Goal: Task Accomplishment & Management: Manage account settings

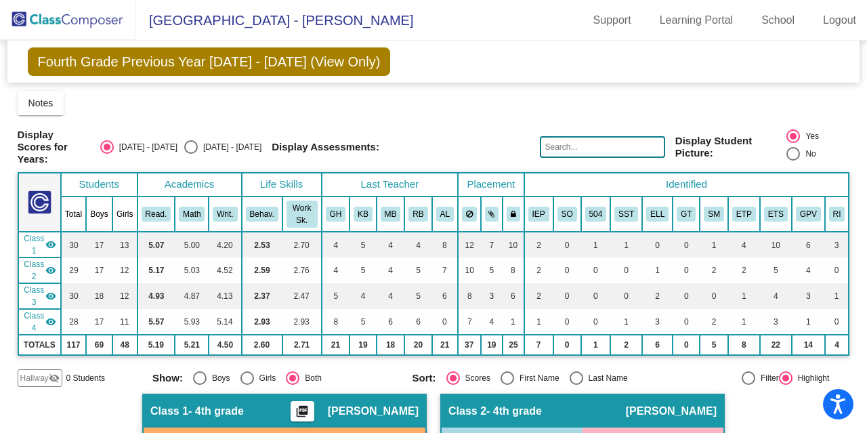
scroll to position [1394, 0]
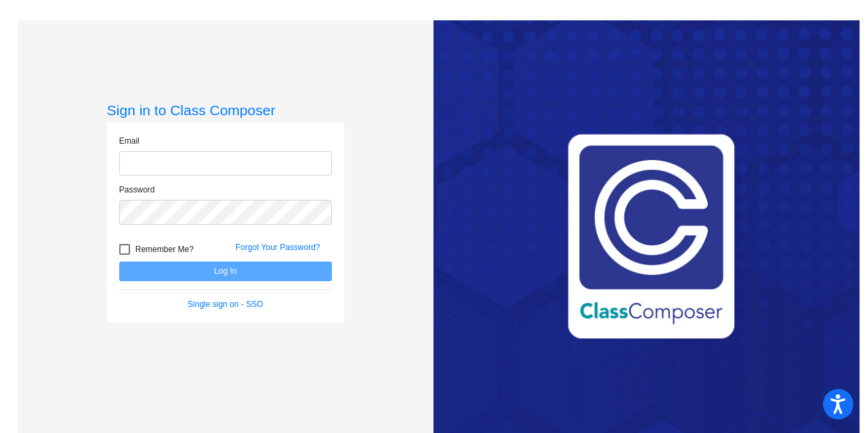
type input "[EMAIL_ADDRESS][DOMAIN_NAME]"
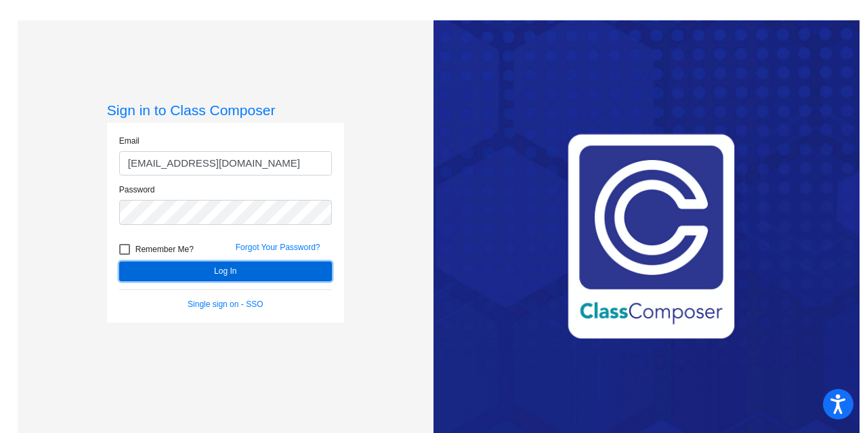
click at [207, 269] on button "Log In" at bounding box center [225, 272] width 213 height 20
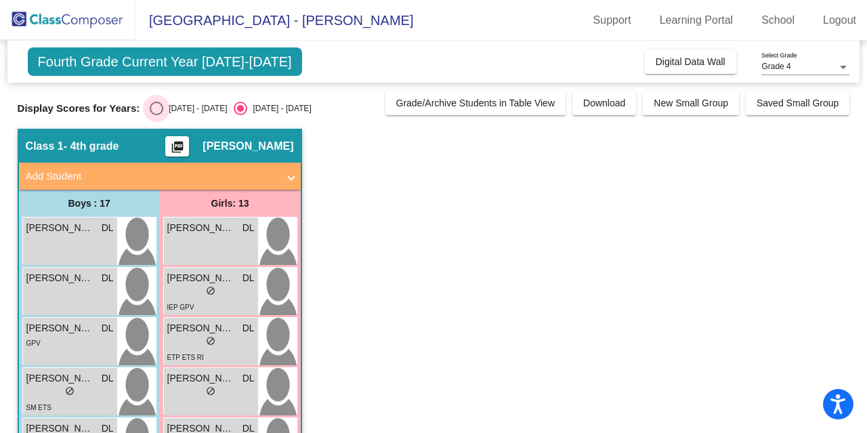
click at [155, 109] on div "Select an option" at bounding box center [157, 109] width 14 height 14
click at [156, 115] on input "[DATE] - [DATE]" at bounding box center [156, 115] width 1 height 1
radio input "true"
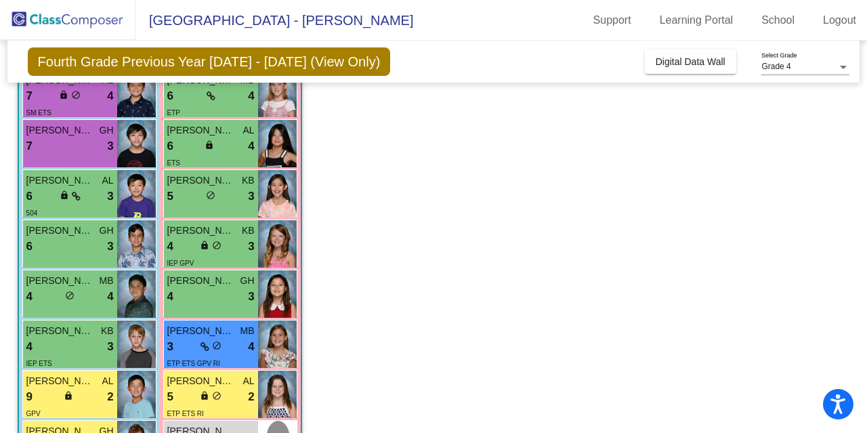
scroll to position [300, 0]
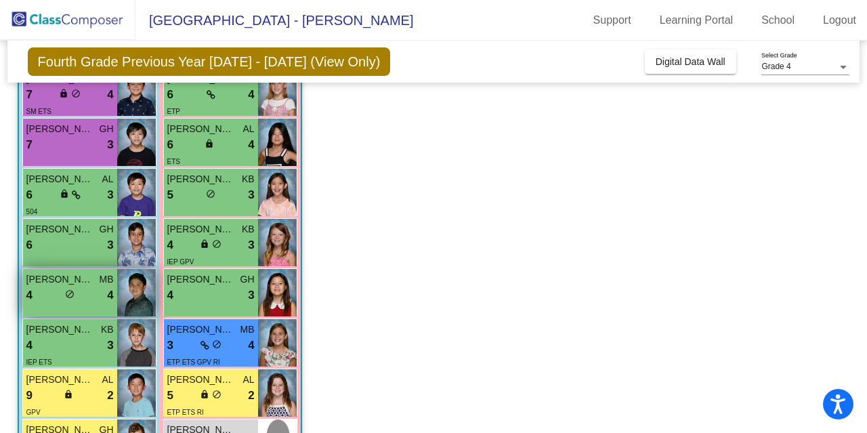
drag, startPoint x: 486, startPoint y: 222, endPoint x: 26, endPoint y: 310, distance: 468.5
click at [26, 310] on div "[PERSON_NAME] MB 4 lock do_not_disturb_alt 4" at bounding box center [70, 292] width 94 height 47
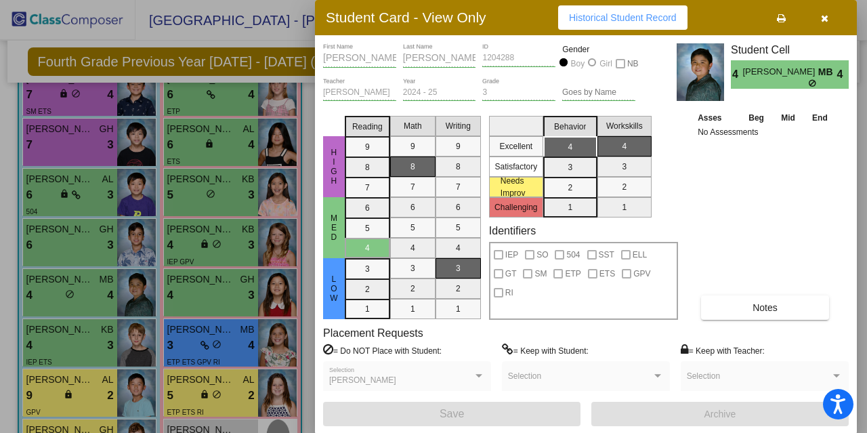
click at [302, 405] on div at bounding box center [433, 216] width 867 height 433
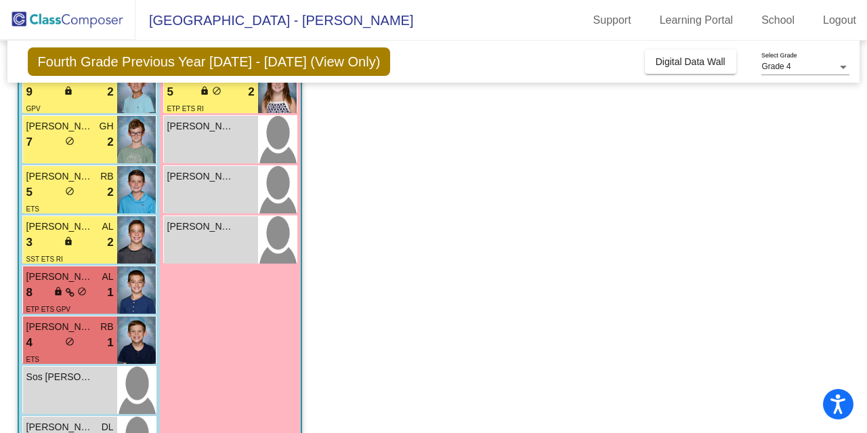
scroll to position [602, 0]
